Goal: Task Accomplishment & Management: Manage account settings

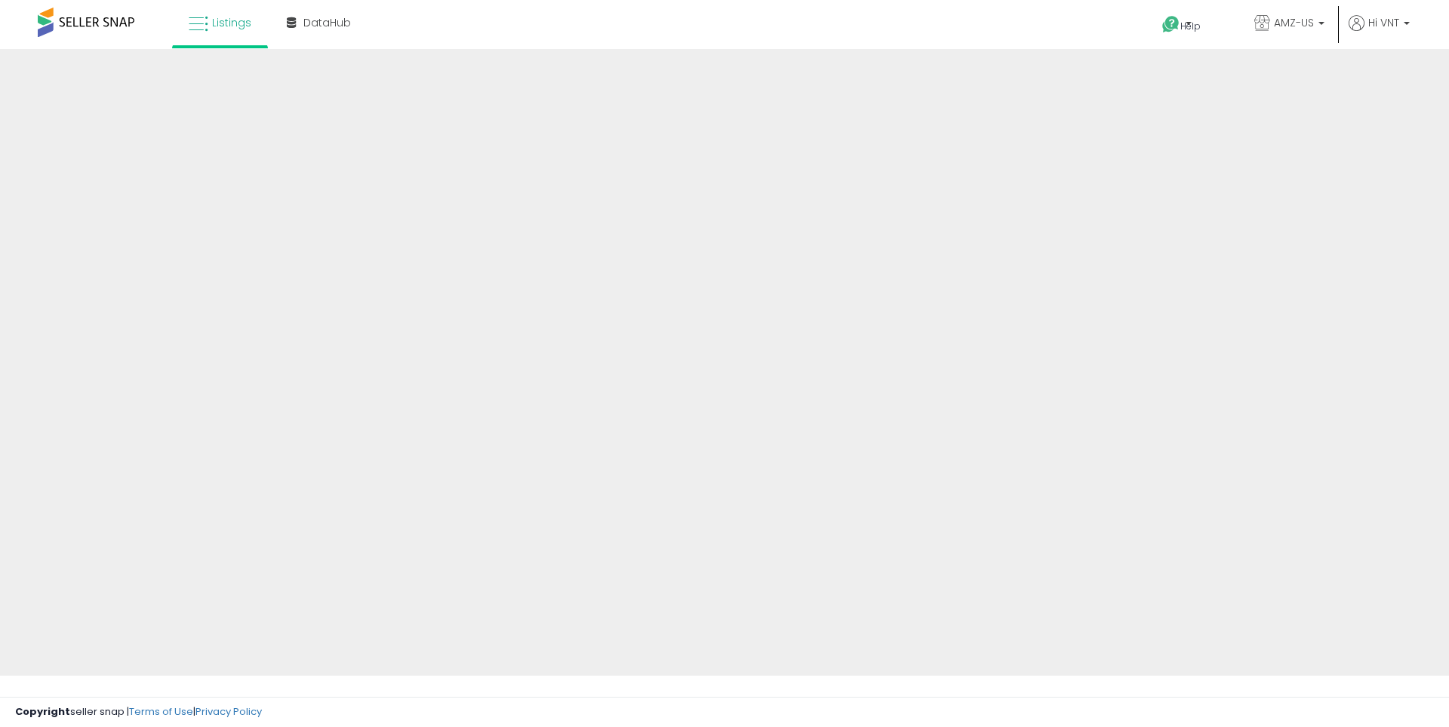
click at [627, 20] on div "Listings DataHub" at bounding box center [468, 32] width 958 height 64
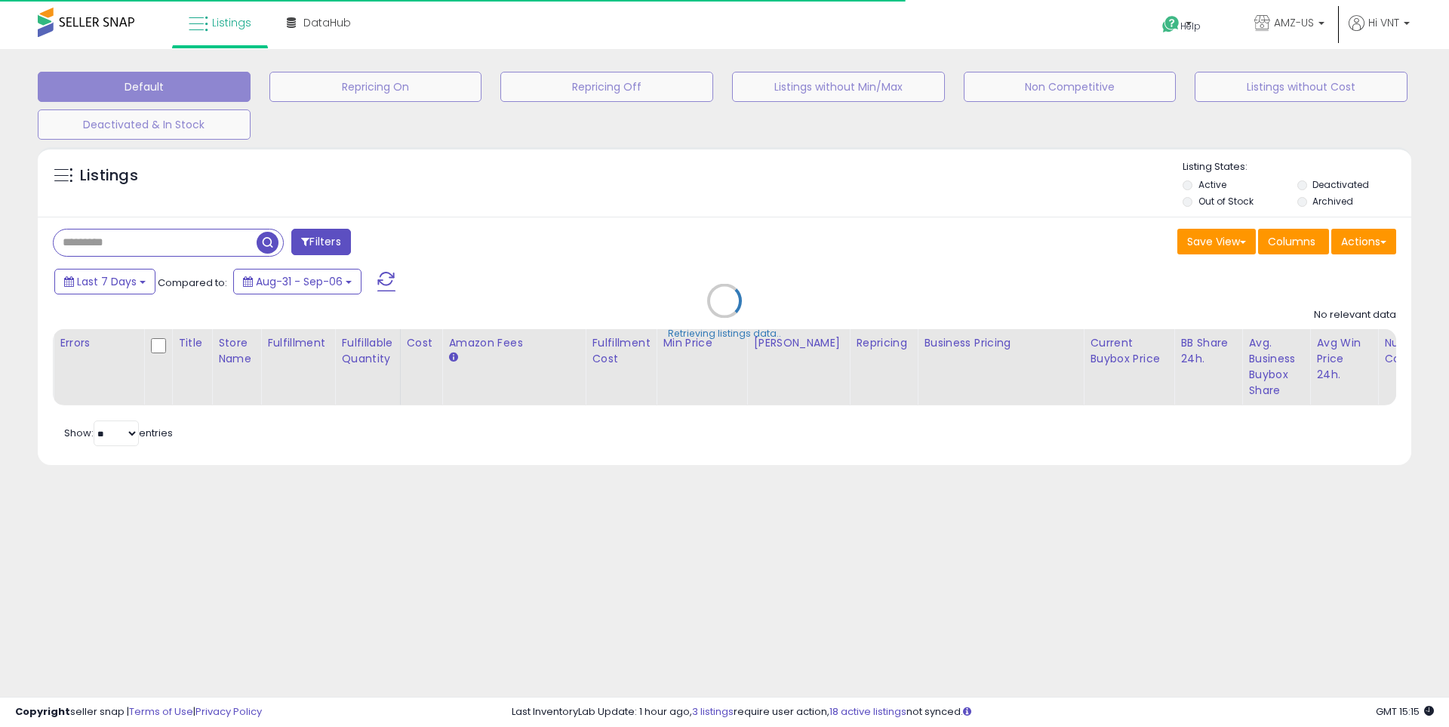
select select "**"
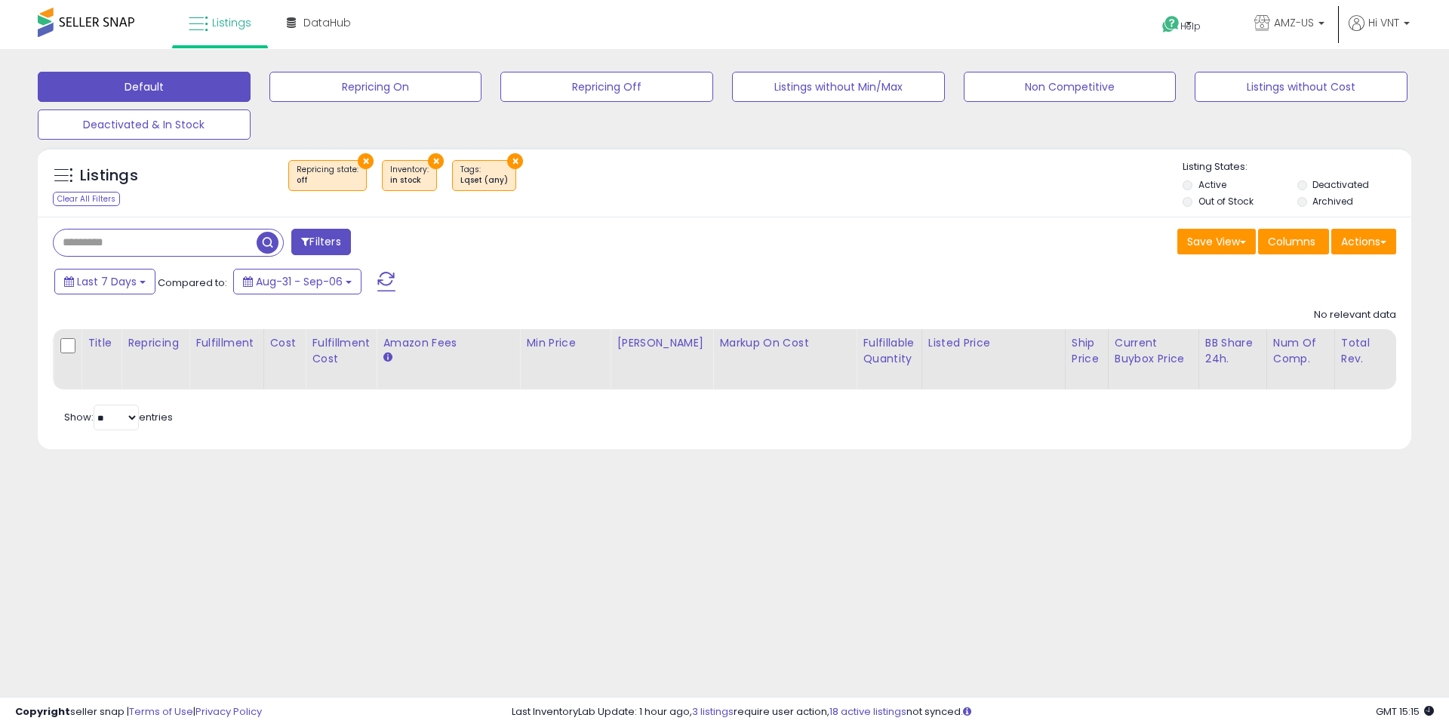
click at [508, 159] on button "×" at bounding box center [515, 161] width 16 height 16
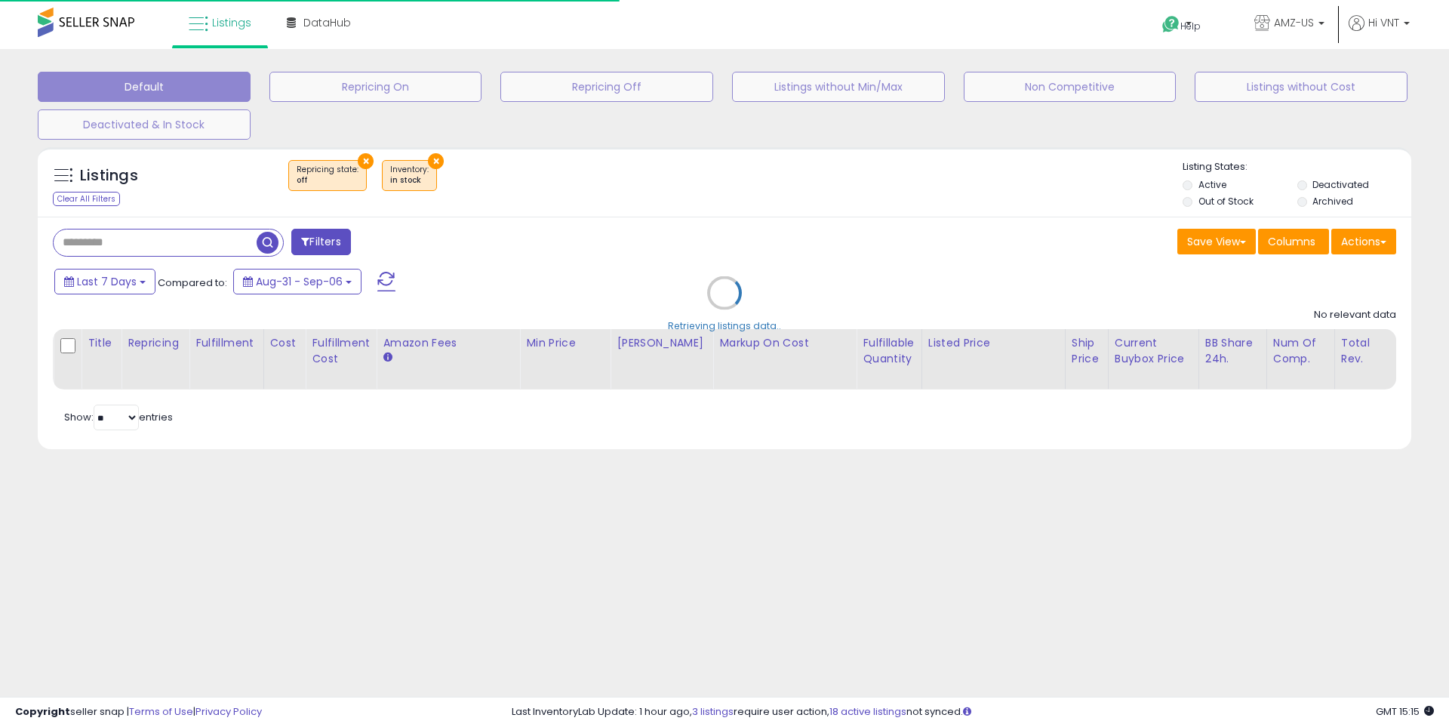
click at [428, 157] on div "Retrieving listings data.." at bounding box center [724, 304] width 1396 height 328
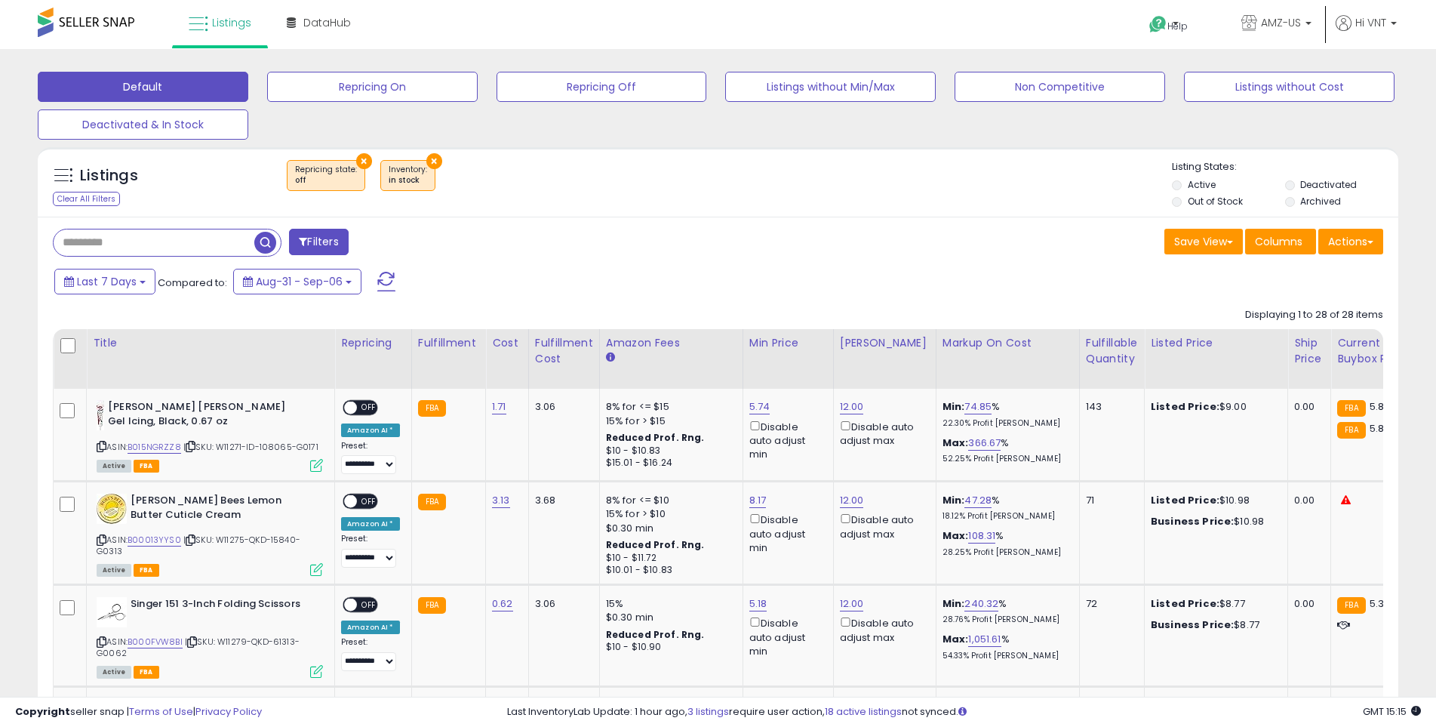
click at [426, 161] on button "×" at bounding box center [434, 161] width 16 height 16
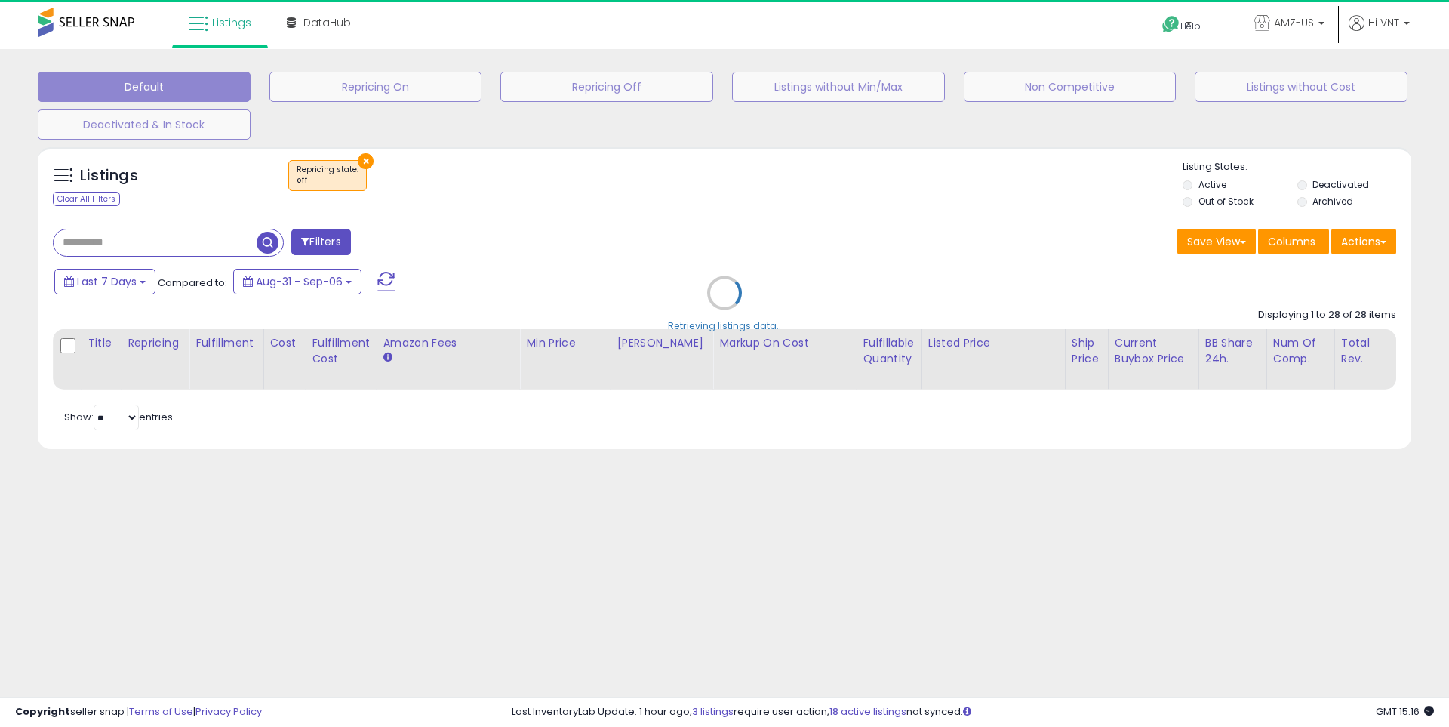
click at [361, 164] on div "Retrieving listings data.." at bounding box center [724, 304] width 1396 height 328
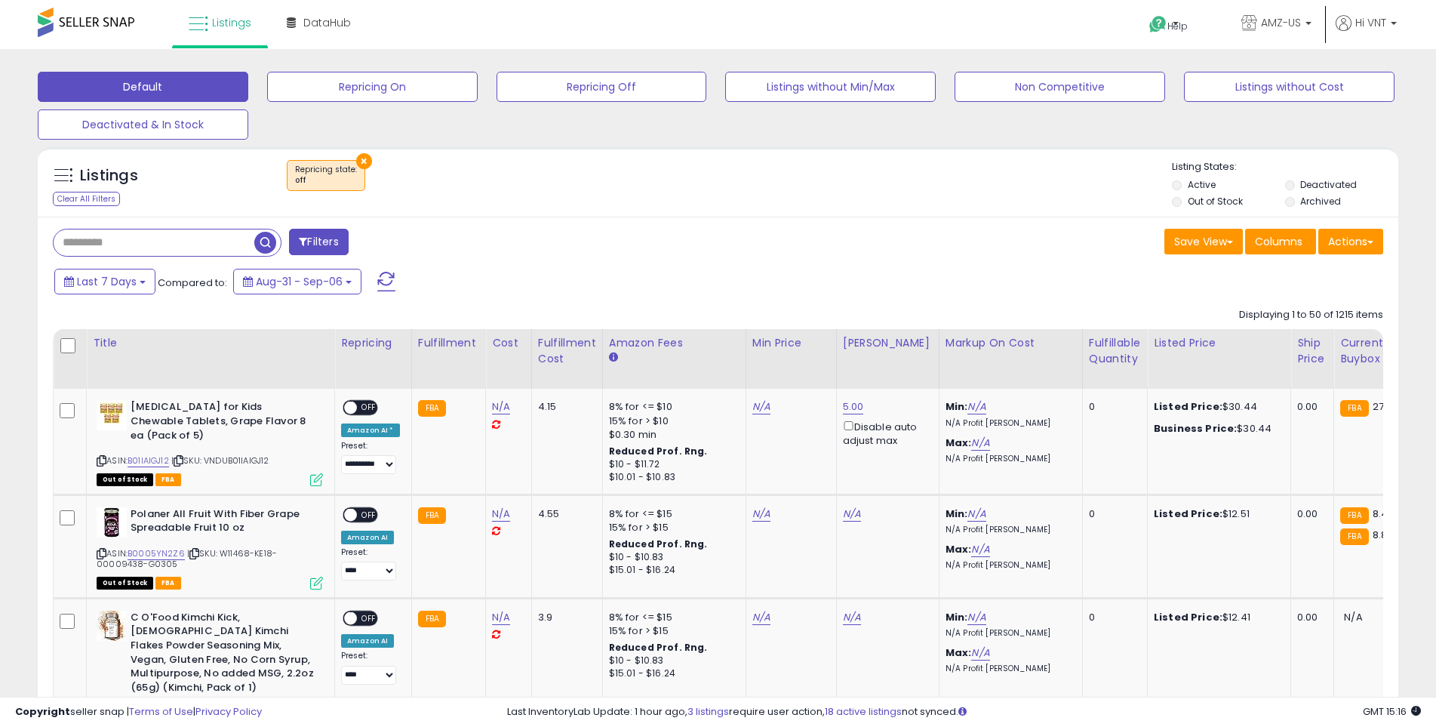
click at [363, 157] on button "×" at bounding box center [364, 161] width 16 height 16
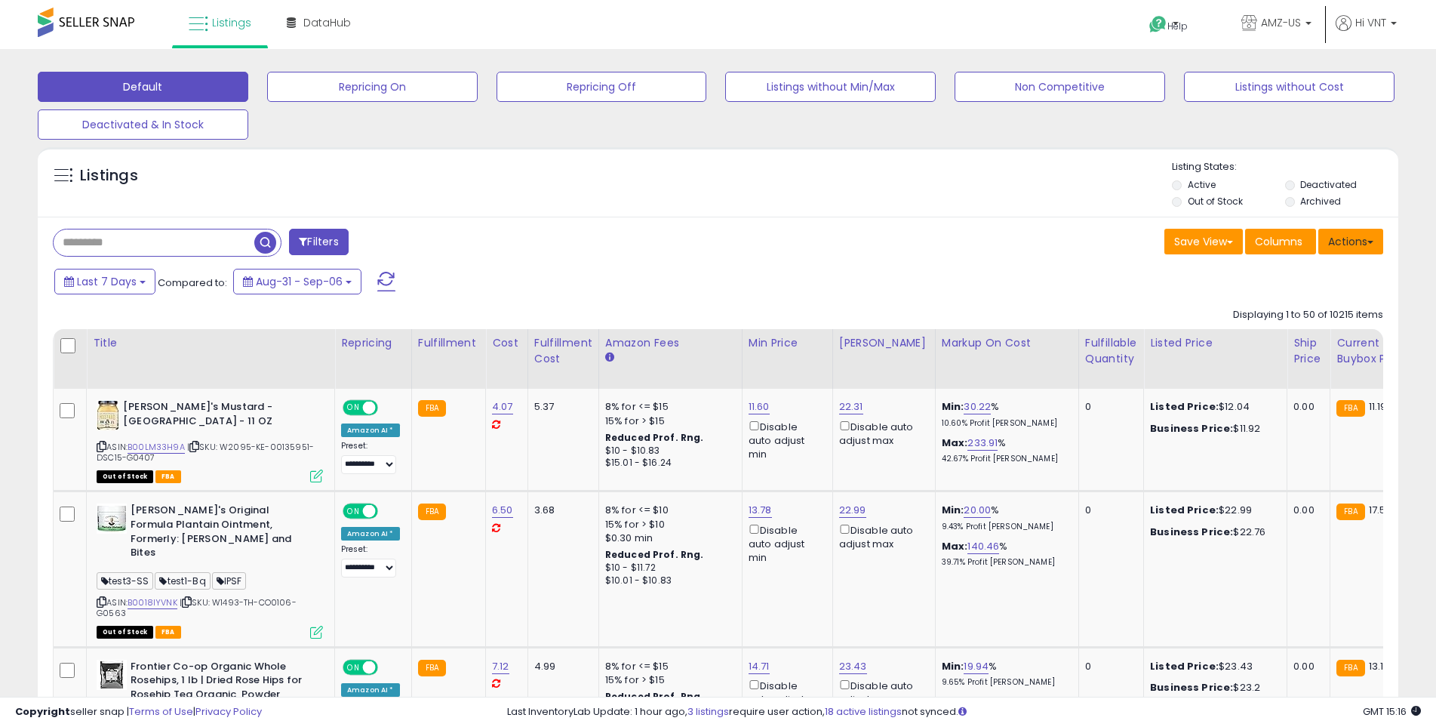
click at [1356, 243] on button "Actions" at bounding box center [1350, 242] width 65 height 26
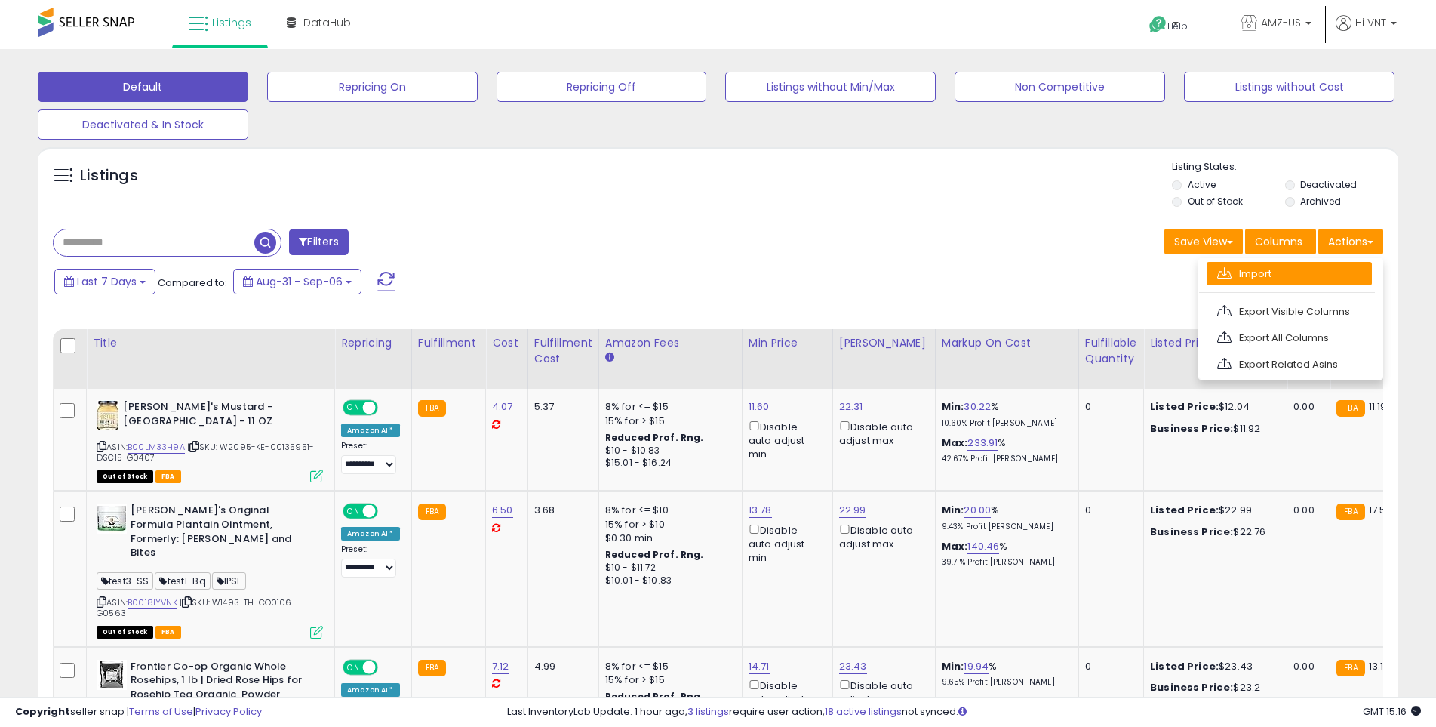
click at [1254, 273] on link "Import" at bounding box center [1288, 273] width 165 height 23
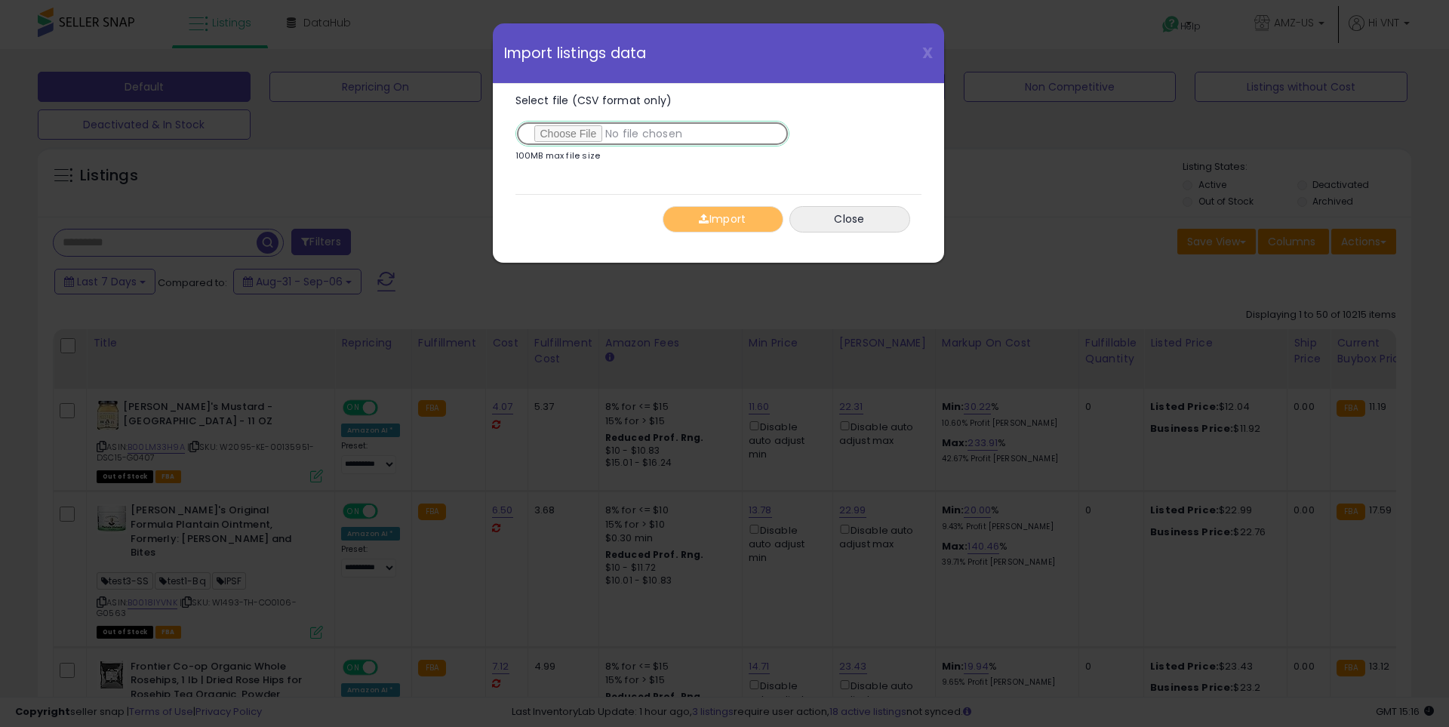
click at [564, 131] on input "Select file (CSV format only)" at bounding box center [652, 134] width 274 height 26
type input "**********"
click at [706, 217] on span "button" at bounding box center [704, 219] width 10 height 11
